Goal: Task Accomplishment & Management: Manage account settings

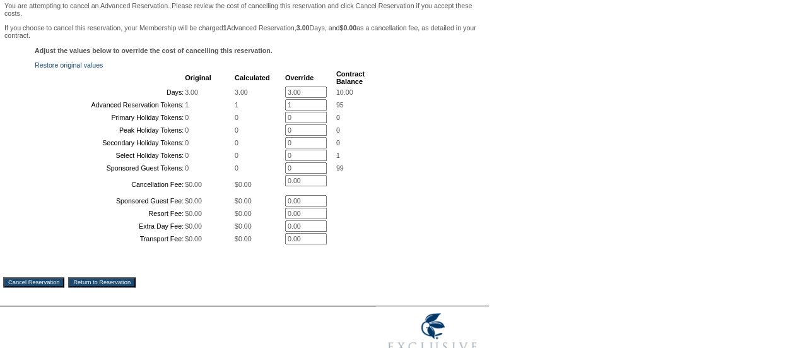
scroll to position [215, 0]
drag, startPoint x: 303, startPoint y: 94, endPoint x: 256, endPoint y: 97, distance: 46.8
click at [256, 97] on tr "Days: 3.00 3.00 3.00 * 10.00" at bounding box center [200, 91] width 329 height 11
type input "0"
click at [491, 172] on form "Follow Us ::" at bounding box center [397, 79] width 794 height 580
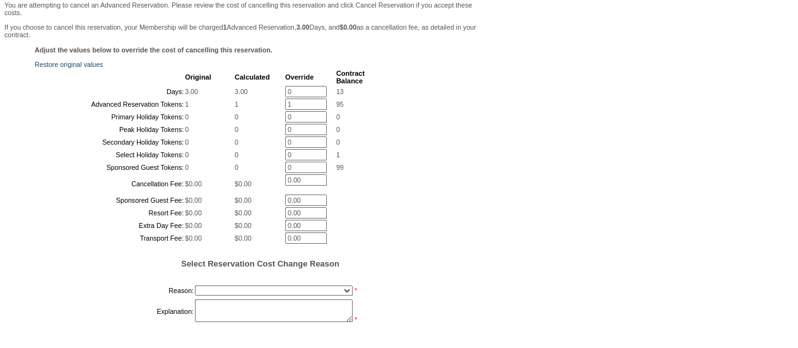
scroll to position [307, 0]
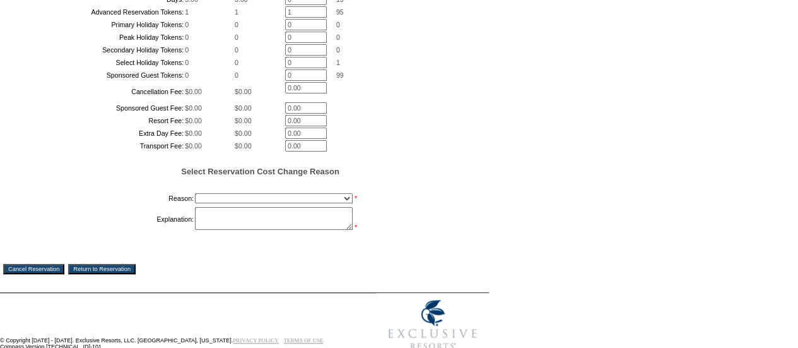
click at [218, 203] on select "Creating Continuous Stay Days Booked After Cancellation Experiential / Hotel / …" at bounding box center [274, 198] width 158 height 10
select select "1048"
click at [195, 203] on select "Creating Continuous Stay Days Booked After Cancellation Experiential / Hotel / …" at bounding box center [274, 198] width 158 height 10
click at [235, 230] on textarea at bounding box center [274, 218] width 158 height 23
click at [244, 230] on textarea "due to diagnoise of [MEDICAL_DATA]" at bounding box center [274, 218] width 158 height 23
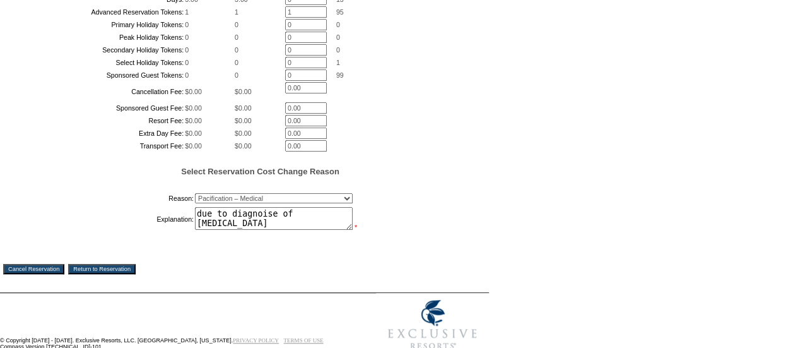
click at [244, 230] on textarea "due to diagnoise of [MEDICAL_DATA]" at bounding box center [274, 218] width 158 height 23
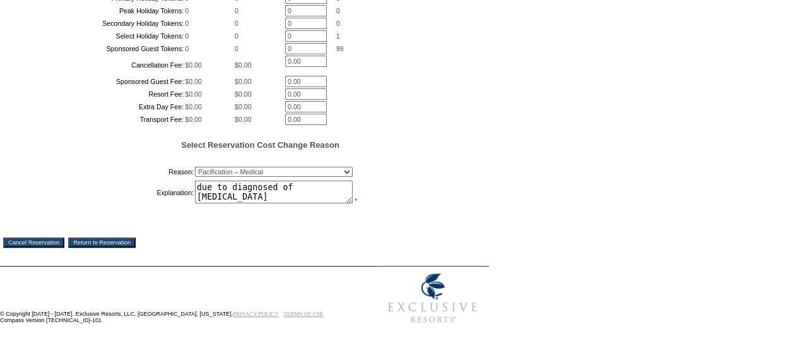
scroll to position [396, 0]
drag, startPoint x: 13, startPoint y: 269, endPoint x: 290, endPoint y: 255, distance: 278.1
click at [290, 247] on div "Cancel Reservation Return to Reservation" at bounding box center [244, 232] width 483 height 29
click at [261, 203] on textarea "due to diagnosed of [MEDICAL_DATA]" at bounding box center [274, 192] width 158 height 23
type textarea "due to diagnosed of [MEDICAL_DATA] made exception for it"
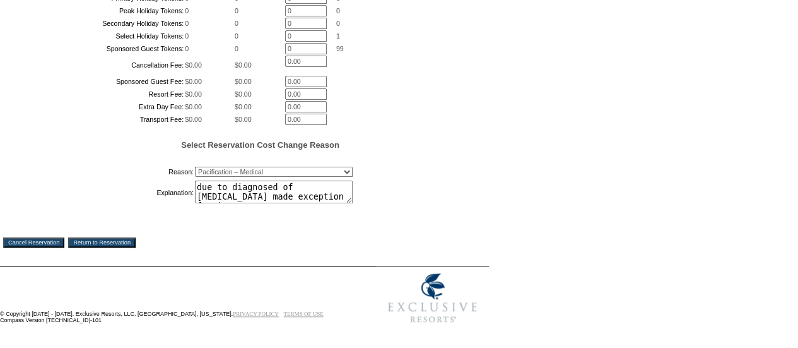
click at [19, 247] on input "Cancel Reservation" at bounding box center [33, 242] width 61 height 10
